Goal: Information Seeking & Learning: Understand process/instructions

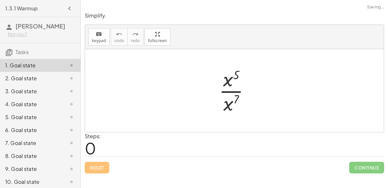
click at [230, 91] on div at bounding box center [237, 91] width 42 height 50
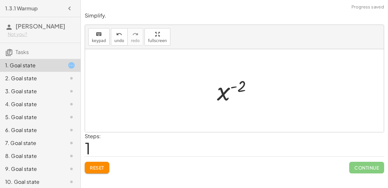
click at [234, 86] on div at bounding box center [237, 91] width 47 height 32
click at [225, 91] on div at bounding box center [237, 91] width 47 height 32
click at [100, 166] on span "Reset" at bounding box center [97, 168] width 14 height 6
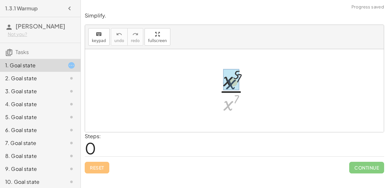
drag, startPoint x: 227, startPoint y: 105, endPoint x: 228, endPoint y: 91, distance: 13.3
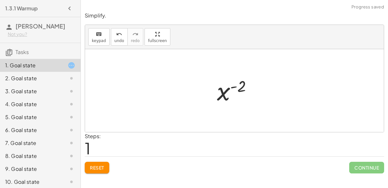
click at [233, 86] on div at bounding box center [237, 91] width 47 height 32
click at [94, 171] on button "Reset" at bounding box center [97, 168] width 25 height 12
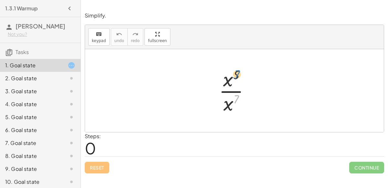
drag, startPoint x: 238, startPoint y: 98, endPoint x: 239, endPoint y: 73, distance: 24.9
click at [239, 73] on div at bounding box center [237, 91] width 42 height 50
click at [238, 74] on div at bounding box center [237, 91] width 42 height 50
drag, startPoint x: 227, startPoint y: 79, endPoint x: 243, endPoint y: 100, distance: 26.1
click at [243, 100] on div at bounding box center [237, 91] width 42 height 50
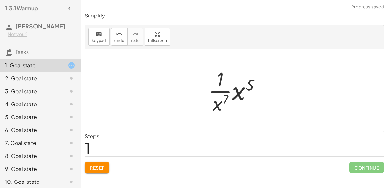
click at [225, 91] on div at bounding box center [236, 91] width 63 height 50
click at [237, 94] on div at bounding box center [236, 91] width 63 height 50
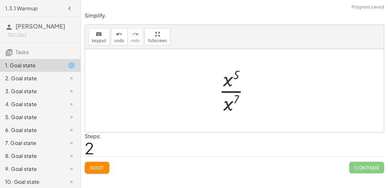
click at [97, 167] on span "Reset" at bounding box center [97, 168] width 14 height 6
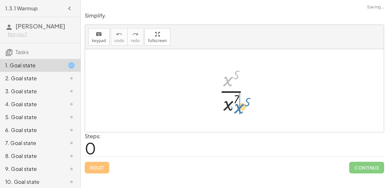
drag, startPoint x: 228, startPoint y: 83, endPoint x: 239, endPoint y: 111, distance: 29.3
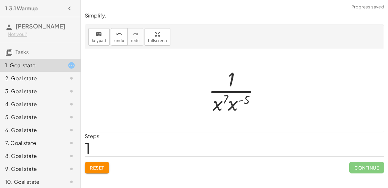
click at [232, 103] on div at bounding box center [236, 91] width 63 height 50
click at [234, 100] on div at bounding box center [237, 91] width 59 height 50
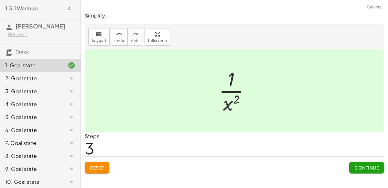
click at [363, 167] on span "Continue" at bounding box center [367, 168] width 25 height 6
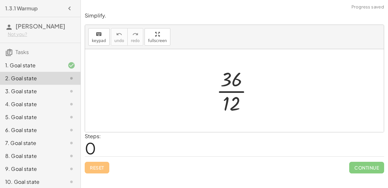
click at [240, 86] on div at bounding box center [237, 91] width 48 height 50
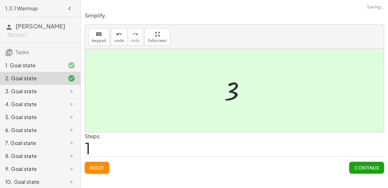
click at [357, 167] on span "Continue" at bounding box center [367, 168] width 25 height 6
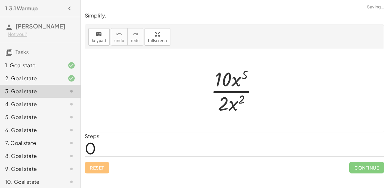
click at [229, 92] on div at bounding box center [237, 91] width 59 height 50
drag, startPoint x: 235, startPoint y: 103, endPoint x: 239, endPoint y: 80, distance: 23.7
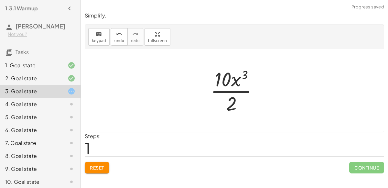
click at [234, 92] on div at bounding box center [236, 91] width 59 height 50
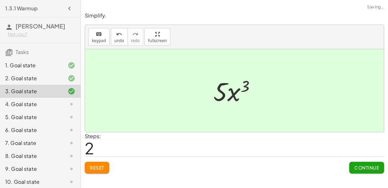
click at [374, 168] on span "Continue" at bounding box center [367, 168] width 25 height 6
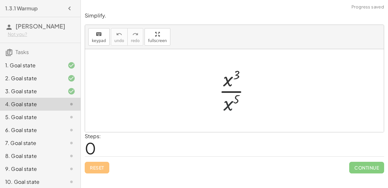
click at [227, 103] on div at bounding box center [237, 91] width 43 height 50
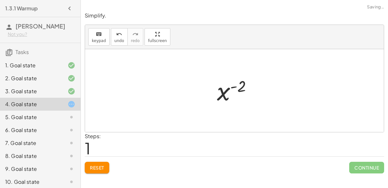
click at [93, 167] on span "Reset" at bounding box center [97, 168] width 14 height 6
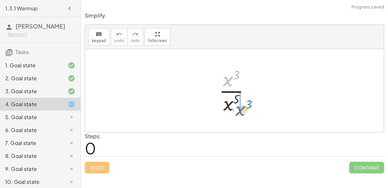
drag, startPoint x: 227, startPoint y: 82, endPoint x: 239, endPoint y: 111, distance: 31.6
click at [239, 111] on div at bounding box center [237, 91] width 43 height 50
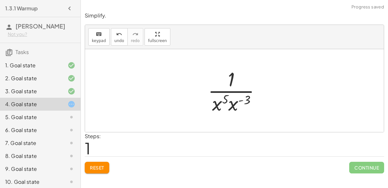
click at [239, 100] on div at bounding box center [237, 91] width 64 height 50
click at [230, 105] on div at bounding box center [237, 91] width 64 height 50
click at [233, 100] on div at bounding box center [237, 91] width 60 height 50
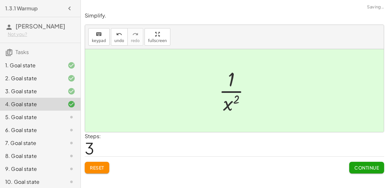
click at [366, 169] on span "Continue" at bounding box center [367, 168] width 25 height 6
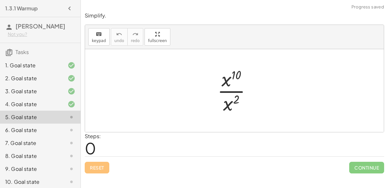
click at [228, 92] on div at bounding box center [237, 91] width 46 height 50
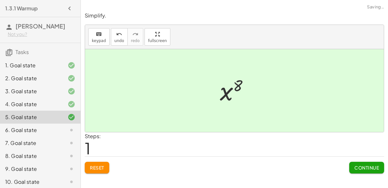
click at [378, 169] on span "Continue" at bounding box center [367, 168] width 25 height 6
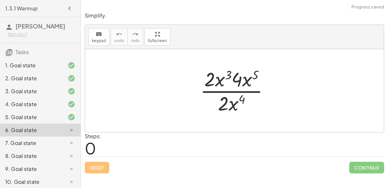
click at [226, 92] on div at bounding box center [237, 91] width 81 height 50
drag, startPoint x: 216, startPoint y: 80, endPoint x: 248, endPoint y: 110, distance: 43.5
click at [248, 110] on div at bounding box center [237, 91] width 81 height 50
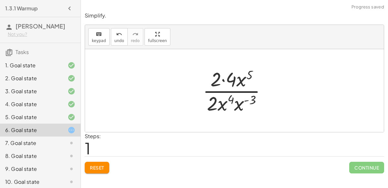
click at [245, 100] on div at bounding box center [237, 91] width 75 height 50
click at [237, 104] on div at bounding box center [237, 91] width 75 height 50
click at [240, 99] on div at bounding box center [237, 91] width 71 height 50
click at [224, 80] on div at bounding box center [237, 91] width 68 height 50
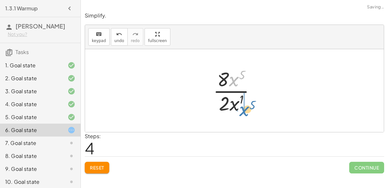
drag, startPoint x: 231, startPoint y: 82, endPoint x: 241, endPoint y: 112, distance: 31.4
click at [241, 112] on div at bounding box center [237, 91] width 54 height 50
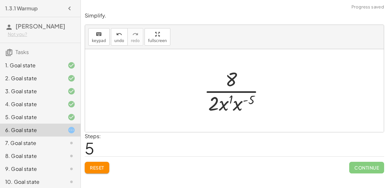
click at [244, 99] on div at bounding box center [237, 91] width 72 height 50
click at [244, 100] on div at bounding box center [237, 91] width 72 height 50
click at [235, 104] on div at bounding box center [237, 91] width 72 height 50
click at [240, 100] on div at bounding box center [237, 91] width 68 height 50
click at [236, 91] on div at bounding box center [237, 91] width 59 height 50
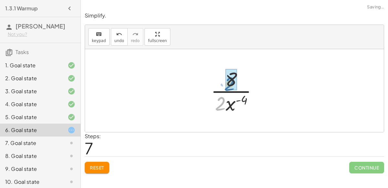
drag, startPoint x: 221, startPoint y: 104, endPoint x: 236, endPoint y: 77, distance: 30.1
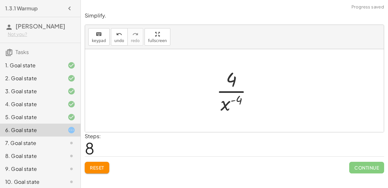
click at [226, 88] on div at bounding box center [237, 91] width 48 height 50
drag, startPoint x: 224, startPoint y: 104, endPoint x: 234, endPoint y: 81, distance: 24.9
click at [234, 81] on div at bounding box center [237, 91] width 48 height 50
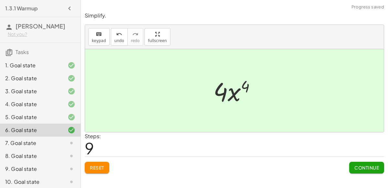
click at [356, 165] on span "Continue" at bounding box center [367, 168] width 25 height 6
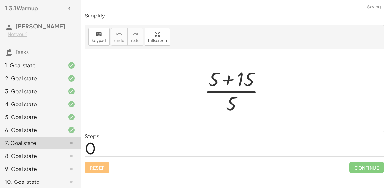
click at [229, 81] on div at bounding box center [237, 91] width 72 height 50
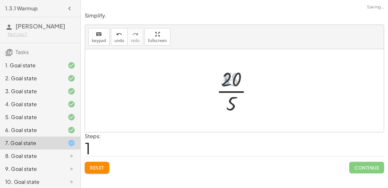
click at [230, 92] on div at bounding box center [237, 91] width 47 height 50
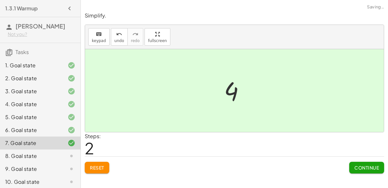
click at [357, 166] on span "Continue" at bounding box center [367, 168] width 25 height 6
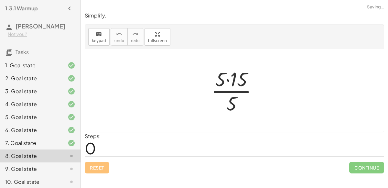
click at [228, 82] on div at bounding box center [237, 91] width 58 height 50
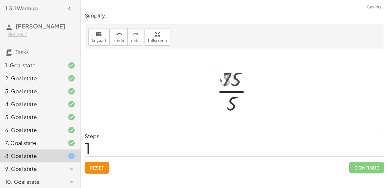
click at [228, 89] on div at bounding box center [238, 91] width 46 height 50
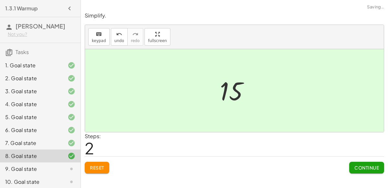
click at [356, 162] on button "Continue" at bounding box center [366, 168] width 35 height 12
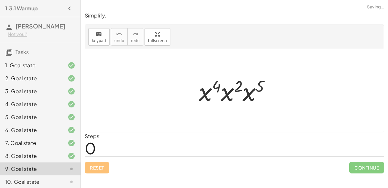
click at [227, 90] on div at bounding box center [237, 90] width 83 height 33
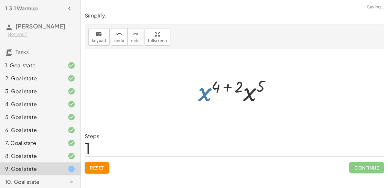
click at [250, 96] on div at bounding box center [237, 90] width 84 height 33
click at [226, 87] on div at bounding box center [236, 91] width 85 height 32
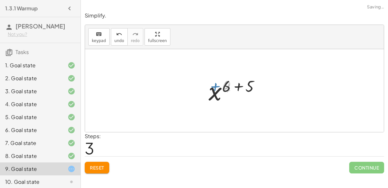
click at [239, 87] on div at bounding box center [237, 91] width 62 height 32
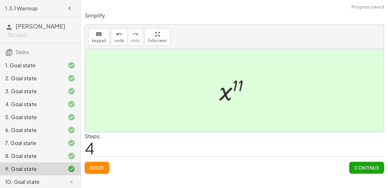
click at [365, 165] on span "Continue" at bounding box center [367, 168] width 25 height 6
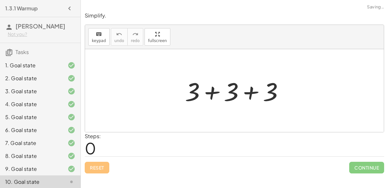
click at [216, 93] on div at bounding box center [237, 90] width 110 height 33
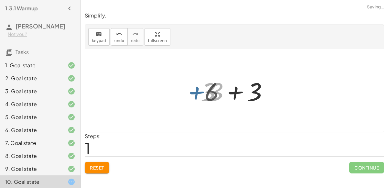
click at [237, 94] on div at bounding box center [237, 90] width 71 height 33
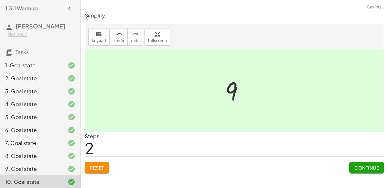
click at [355, 164] on button "Continue" at bounding box center [366, 168] width 35 height 12
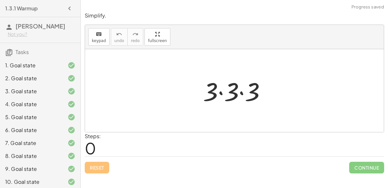
click at [222, 90] on div at bounding box center [237, 90] width 74 height 33
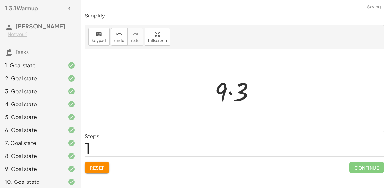
click at [230, 91] on div at bounding box center [237, 90] width 51 height 33
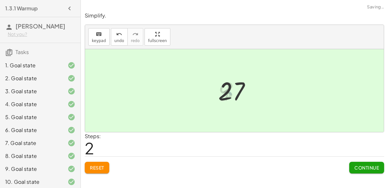
click at [360, 165] on span "Continue" at bounding box center [367, 168] width 25 height 6
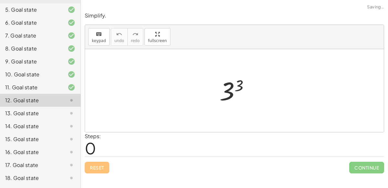
scroll to position [145, 0]
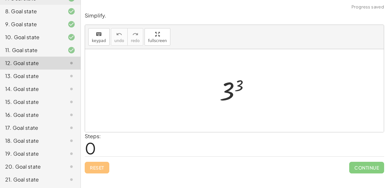
click at [231, 85] on div at bounding box center [236, 91] width 41 height 32
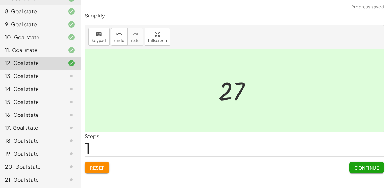
click at [371, 165] on span "Continue" at bounding box center [367, 168] width 25 height 6
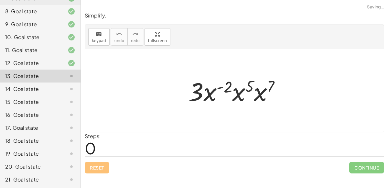
click at [221, 87] on div at bounding box center [237, 90] width 104 height 33
click at [237, 93] on div at bounding box center [237, 90] width 104 height 33
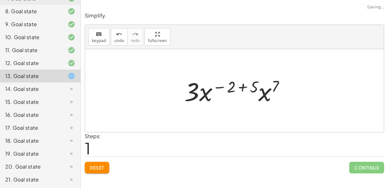
click at [263, 94] on div at bounding box center [237, 90] width 112 height 33
click at [240, 89] on div at bounding box center [237, 90] width 113 height 33
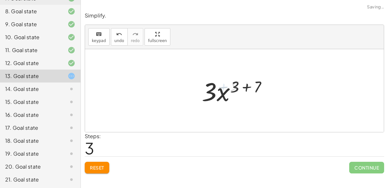
click at [238, 88] on div at bounding box center [237, 90] width 76 height 33
click at [243, 88] on div at bounding box center [237, 90] width 76 height 33
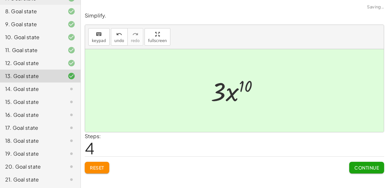
click at [375, 165] on span "Continue" at bounding box center [367, 168] width 25 height 6
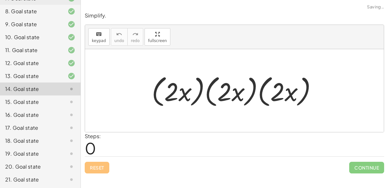
click at [187, 91] on div at bounding box center [237, 90] width 177 height 37
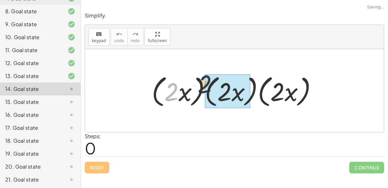
drag, startPoint x: 175, startPoint y: 90, endPoint x: 227, endPoint y: 88, distance: 52.8
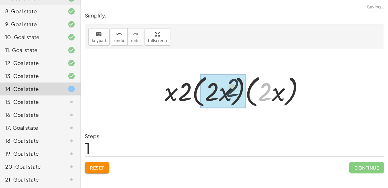
drag, startPoint x: 267, startPoint y: 92, endPoint x: 225, endPoint y: 91, distance: 42.1
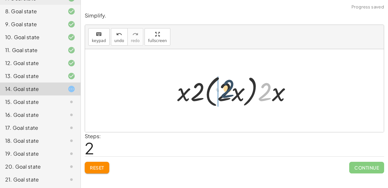
drag, startPoint x: 262, startPoint y: 94, endPoint x: 222, endPoint y: 92, distance: 39.6
click at [222, 92] on div at bounding box center [237, 90] width 126 height 37
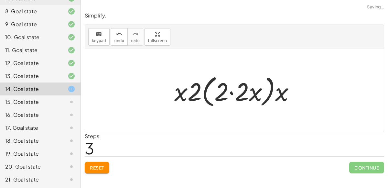
click at [234, 93] on div at bounding box center [237, 90] width 132 height 37
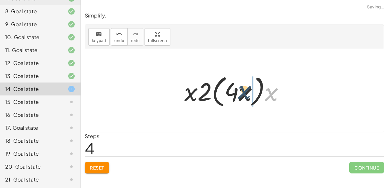
drag, startPoint x: 270, startPoint y: 96, endPoint x: 240, endPoint y: 94, distance: 29.5
click at [240, 94] on div at bounding box center [237, 90] width 112 height 37
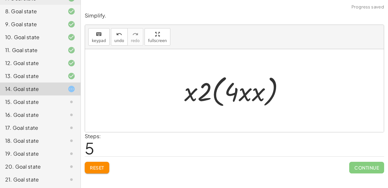
click at [238, 93] on div at bounding box center [237, 90] width 112 height 37
click at [247, 93] on div at bounding box center [237, 90] width 112 height 37
drag, startPoint x: 251, startPoint y: 94, endPoint x: 246, endPoint y: 91, distance: 6.3
click at [246, 91] on div at bounding box center [237, 90] width 112 height 37
drag, startPoint x: 265, startPoint y: 93, endPoint x: 238, endPoint y: 91, distance: 27.0
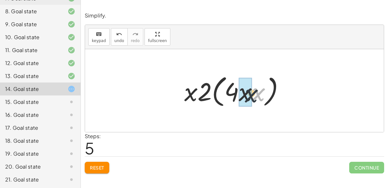
drag, startPoint x: 260, startPoint y: 94, endPoint x: 248, endPoint y: 94, distance: 12.3
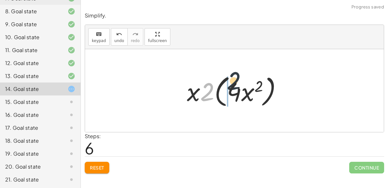
drag, startPoint x: 205, startPoint y: 92, endPoint x: 252, endPoint y: 98, distance: 46.7
click at [252, 98] on div at bounding box center [237, 90] width 107 height 37
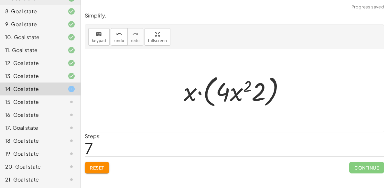
click at [199, 92] on div at bounding box center [237, 90] width 113 height 37
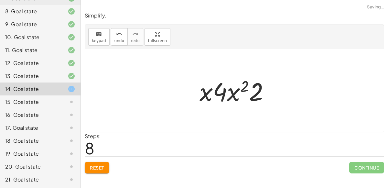
click at [228, 96] on div at bounding box center [237, 90] width 82 height 33
click at [238, 90] on div at bounding box center [237, 90] width 82 height 33
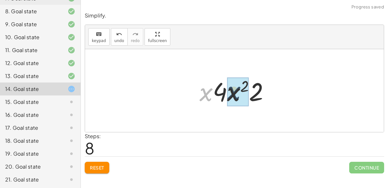
drag, startPoint x: 203, startPoint y: 92, endPoint x: 231, endPoint y: 91, distance: 28.2
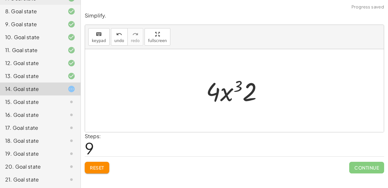
click at [240, 90] on div at bounding box center [237, 90] width 69 height 33
drag, startPoint x: 247, startPoint y: 91, endPoint x: 210, endPoint y: 94, distance: 37.1
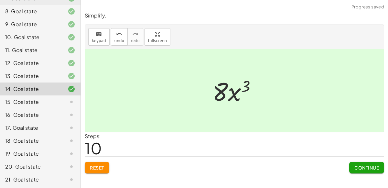
click at [365, 165] on span "Continue" at bounding box center [367, 168] width 25 height 6
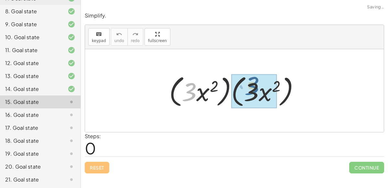
drag, startPoint x: 195, startPoint y: 92, endPoint x: 258, endPoint y: 86, distance: 63.6
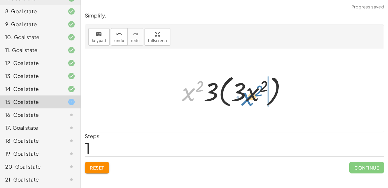
drag, startPoint x: 192, startPoint y: 91, endPoint x: 254, endPoint y: 96, distance: 62.0
click at [254, 96] on div at bounding box center [237, 90] width 116 height 37
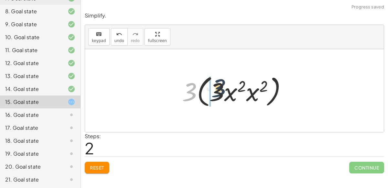
drag, startPoint x: 190, startPoint y: 91, endPoint x: 221, endPoint y: 89, distance: 30.5
click at [221, 89] on div at bounding box center [237, 90] width 116 height 37
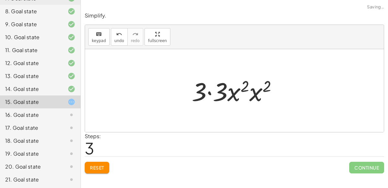
click at [208, 92] on div at bounding box center [237, 90] width 97 height 33
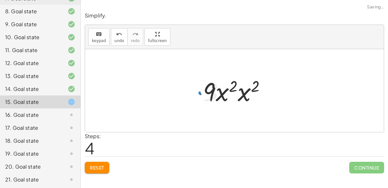
click at [240, 87] on div at bounding box center [237, 90] width 74 height 33
click at [243, 90] on div at bounding box center [237, 90] width 75 height 33
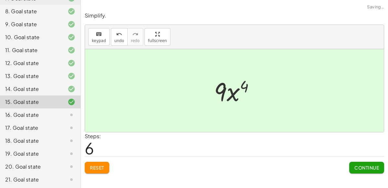
click at [371, 171] on button "Continue" at bounding box center [366, 168] width 35 height 12
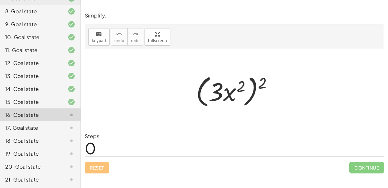
click at [249, 86] on div at bounding box center [237, 90] width 89 height 37
drag, startPoint x: 219, startPoint y: 89, endPoint x: 231, endPoint y: 89, distance: 12.6
click at [231, 89] on div at bounding box center [237, 90] width 89 height 37
drag, startPoint x: 265, startPoint y: 83, endPoint x: 243, endPoint y: 88, distance: 22.4
click at [243, 88] on div at bounding box center [237, 90] width 89 height 37
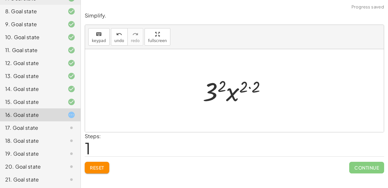
click at [250, 88] on div at bounding box center [237, 90] width 75 height 33
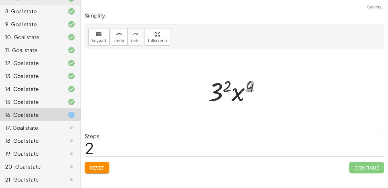
click at [231, 94] on div at bounding box center [237, 90] width 63 height 33
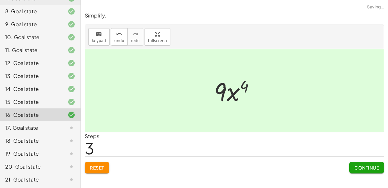
click at [234, 89] on div at bounding box center [237, 90] width 52 height 33
click at [370, 167] on span "Continue" at bounding box center [367, 168] width 25 height 6
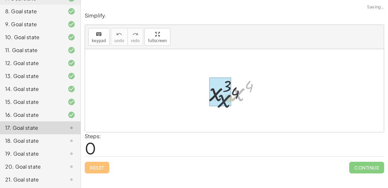
drag, startPoint x: 234, startPoint y: 93, endPoint x: 219, endPoint y: 99, distance: 16.4
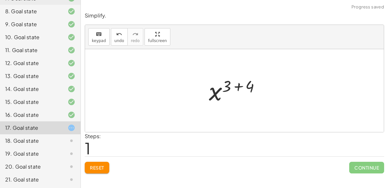
click at [237, 82] on div at bounding box center [237, 91] width 63 height 32
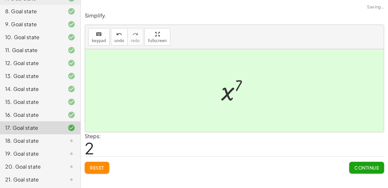
click at [369, 170] on button "Continue" at bounding box center [366, 168] width 35 height 12
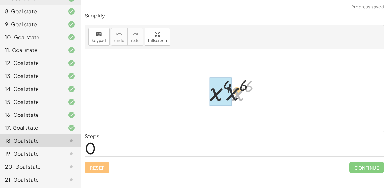
drag, startPoint x: 235, startPoint y: 97, endPoint x: 218, endPoint y: 95, distance: 17.0
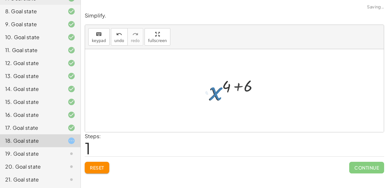
click at [238, 87] on div at bounding box center [237, 91] width 63 height 32
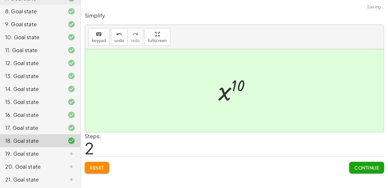
click at [359, 168] on span "Continue" at bounding box center [367, 168] width 25 height 6
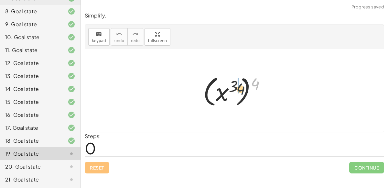
drag, startPoint x: 257, startPoint y: 81, endPoint x: 238, endPoint y: 86, distance: 19.7
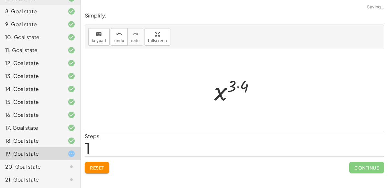
click at [236, 87] on div at bounding box center [237, 91] width 52 height 32
click at [237, 86] on div at bounding box center [237, 91] width 52 height 32
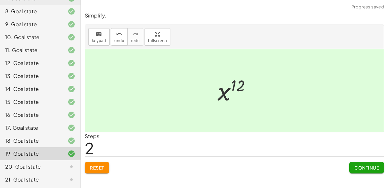
click at [362, 169] on span "Continue" at bounding box center [367, 168] width 25 height 6
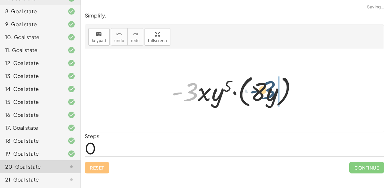
drag, startPoint x: 191, startPoint y: 93, endPoint x: 271, endPoint y: 91, distance: 79.9
click at [271, 91] on div at bounding box center [237, 90] width 138 height 37
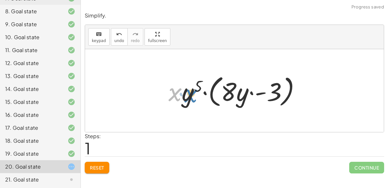
click at [178, 93] on div at bounding box center [237, 90] width 144 height 37
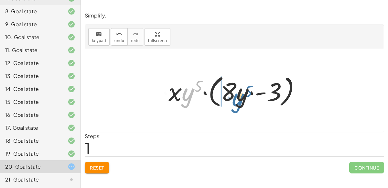
drag, startPoint x: 185, startPoint y: 94, endPoint x: 236, endPoint y: 98, distance: 51.0
click at [236, 98] on div at bounding box center [237, 90] width 144 height 37
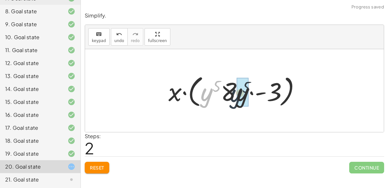
drag, startPoint x: 209, startPoint y: 93, endPoint x: 245, endPoint y: 94, distance: 35.6
click at [245, 94] on div at bounding box center [237, 90] width 144 height 37
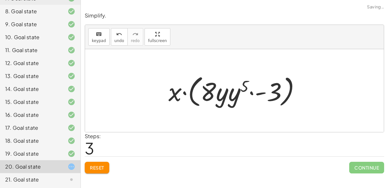
click at [227, 94] on div at bounding box center [237, 90] width 144 height 37
click at [229, 96] on div at bounding box center [237, 90] width 144 height 37
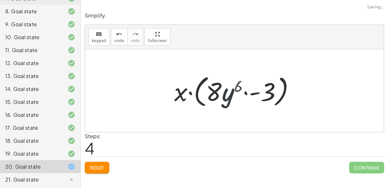
click at [239, 96] on div at bounding box center [237, 90] width 132 height 37
click at [244, 92] on div at bounding box center [237, 90] width 132 height 37
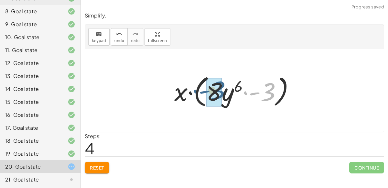
drag, startPoint x: 269, startPoint y: 92, endPoint x: 216, endPoint y: 90, distance: 53.4
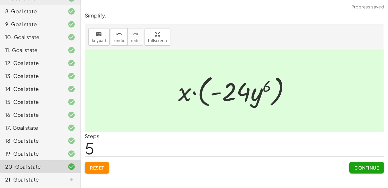
click at [358, 164] on button "Continue" at bounding box center [366, 168] width 35 height 12
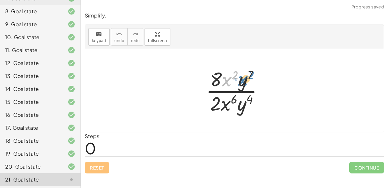
click at [223, 83] on div at bounding box center [237, 91] width 69 height 50
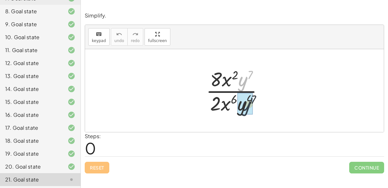
drag, startPoint x: 244, startPoint y: 83, endPoint x: 248, endPoint y: 110, distance: 27.4
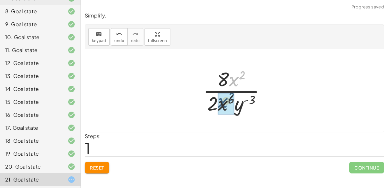
drag, startPoint x: 232, startPoint y: 79, endPoint x: 220, endPoint y: 104, distance: 27.8
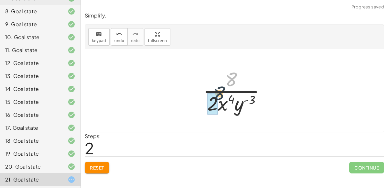
drag, startPoint x: 233, startPoint y: 77, endPoint x: 214, endPoint y: 102, distance: 31.3
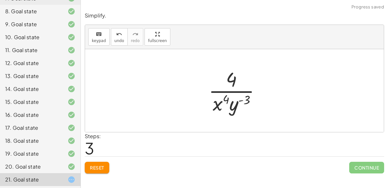
click at [241, 99] on div at bounding box center [237, 91] width 64 height 50
drag, startPoint x: 234, startPoint y: 104, endPoint x: 212, endPoint y: 102, distance: 22.1
click at [212, 102] on div at bounding box center [237, 91] width 64 height 50
drag, startPoint x: 227, startPoint y: 100, endPoint x: 231, endPoint y: 82, distance: 19.1
click at [231, 82] on div at bounding box center [237, 91] width 64 height 50
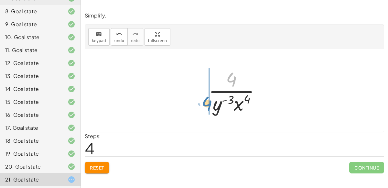
drag, startPoint x: 232, startPoint y: 77, endPoint x: 207, endPoint y: 101, distance: 34.3
click at [207, 101] on div at bounding box center [237, 91] width 64 height 50
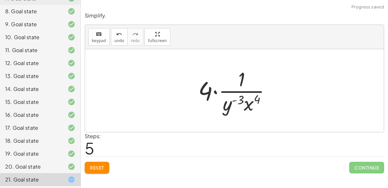
click at [216, 92] on div at bounding box center [237, 91] width 84 height 50
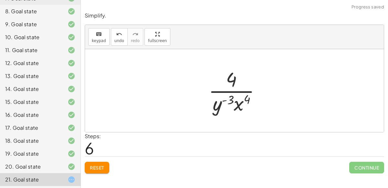
click at [95, 170] on button "Reset" at bounding box center [97, 168] width 25 height 12
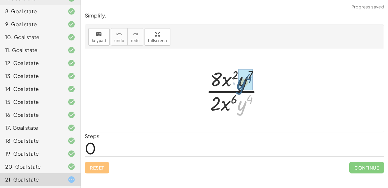
drag, startPoint x: 243, startPoint y: 102, endPoint x: 242, endPoint y: 81, distance: 21.7
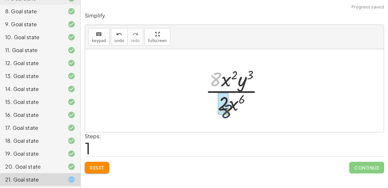
drag, startPoint x: 213, startPoint y: 78, endPoint x: 225, endPoint y: 112, distance: 36.0
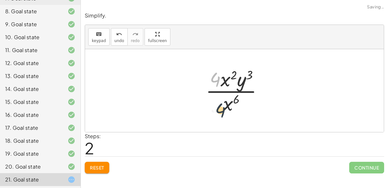
drag, startPoint x: 220, startPoint y: 78, endPoint x: 226, endPoint y: 111, distance: 33.8
click at [226, 111] on div at bounding box center [237, 91] width 69 height 50
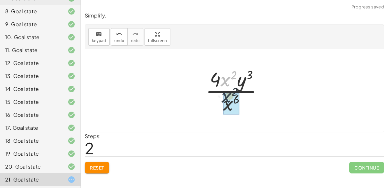
drag, startPoint x: 225, startPoint y: 86, endPoint x: 227, endPoint y: 108, distance: 21.4
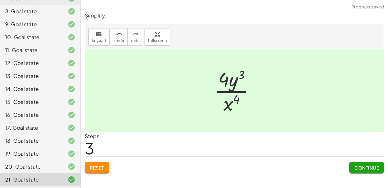
click at [369, 165] on span "Continue" at bounding box center [367, 168] width 25 height 6
